Goal: Transaction & Acquisition: Subscribe to service/newsletter

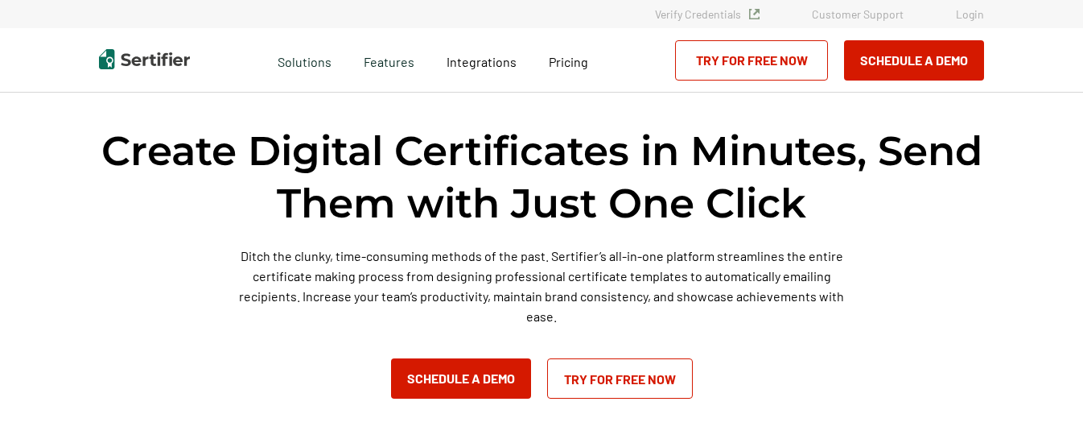
click at [628, 382] on link "Try for Free Now" at bounding box center [620, 378] width 146 height 40
